Goal: Task Accomplishment & Management: Manage account settings

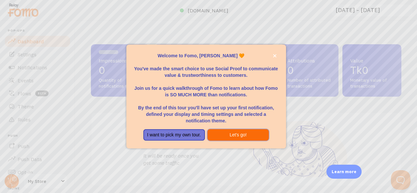
click at [246, 135] on button "Let's go!" at bounding box center [238, 135] width 62 height 12
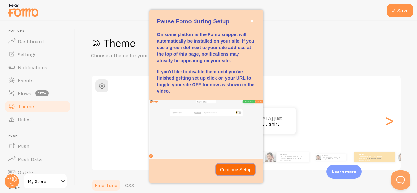
click at [243, 172] on p "Continue Setup" at bounding box center [236, 169] width 32 height 7
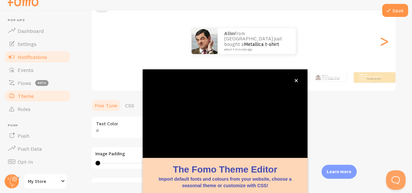
scroll to position [78, 0]
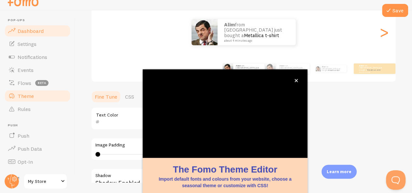
click at [45, 31] on link "Dashboard" at bounding box center [37, 30] width 67 height 13
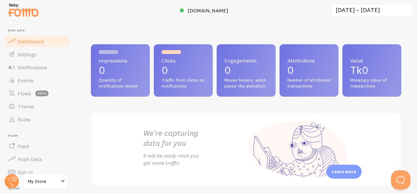
click at [135, 71] on p "0" at bounding box center [120, 70] width 43 height 10
click at [109, 96] on div "Impressions 0 Quantity of notifications shown" at bounding box center [120, 70] width 59 height 52
click at [119, 64] on div "Impressions 0 Quantity of notifications shown" at bounding box center [120, 70] width 59 height 52
click at [19, 72] on link "Notifications" at bounding box center [37, 67] width 67 height 13
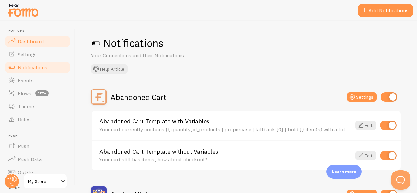
click at [40, 44] on span "Dashboard" at bounding box center [31, 41] width 26 height 7
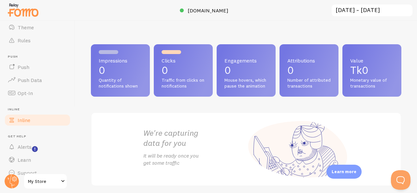
scroll to position [89, 0]
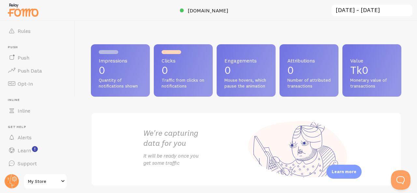
click at [48, 178] on span "My Store" at bounding box center [43, 181] width 31 height 8
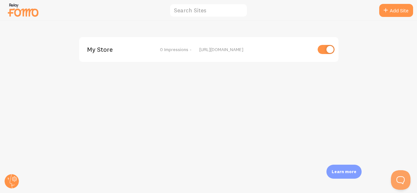
click at [252, 52] on div "My Store 0 Impressions - [URL][DOMAIN_NAME]" at bounding box center [208, 49] width 259 height 25
click at [251, 51] on div "[URL][DOMAIN_NAME]" at bounding box center [255, 50] width 112 height 6
click at [201, 16] on input "text" at bounding box center [208, 11] width 78 height 14
click at [110, 52] on span "My Store" at bounding box center [113, 50] width 52 height 6
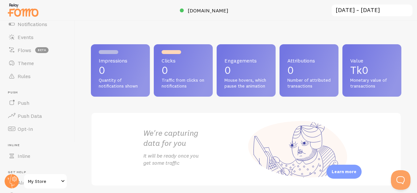
scroll to position [89, 0]
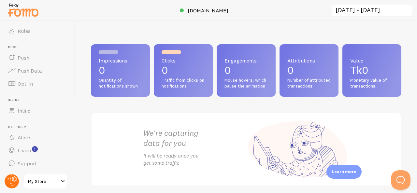
click at [14, 183] on circle at bounding box center [12, 181] width 14 height 14
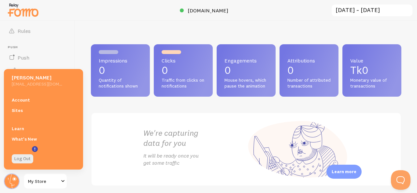
click at [45, 181] on span "My Store" at bounding box center [43, 181] width 31 height 8
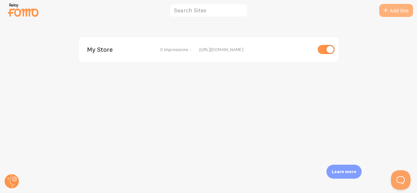
click at [396, 11] on link "Add Site" at bounding box center [396, 10] width 34 height 13
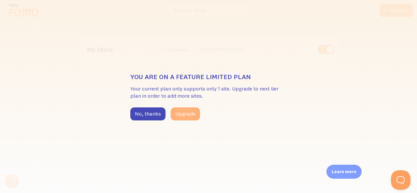
click at [177, 118] on button "Upgrade" at bounding box center [185, 113] width 29 height 13
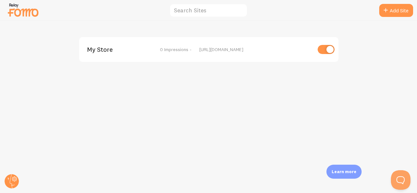
click at [21, 16] on img at bounding box center [23, 10] width 33 height 17
click at [3, 185] on div "My Store 0 Impressions - [URL][DOMAIN_NAME]" at bounding box center [208, 107] width 416 height 172
click at [10, 183] on icon at bounding box center [12, 181] width 5 height 14
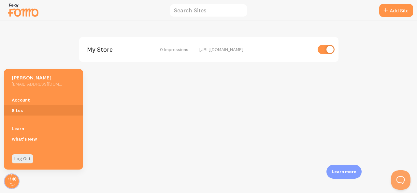
click at [38, 79] on h5 "[PERSON_NAME]" at bounding box center [37, 77] width 50 height 7
drag, startPoint x: 413, startPoint y: 64, endPoint x: 364, endPoint y: 61, distance: 48.9
click at [413, 63] on div "My Store 0 Impressions - [URL][DOMAIN_NAME]" at bounding box center [208, 107] width 416 height 172
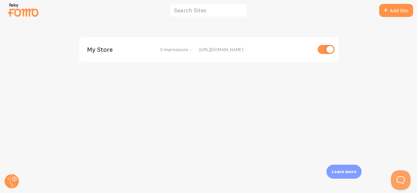
click at [36, 13] on img at bounding box center [23, 10] width 33 height 17
